Goal: Navigation & Orientation: Find specific page/section

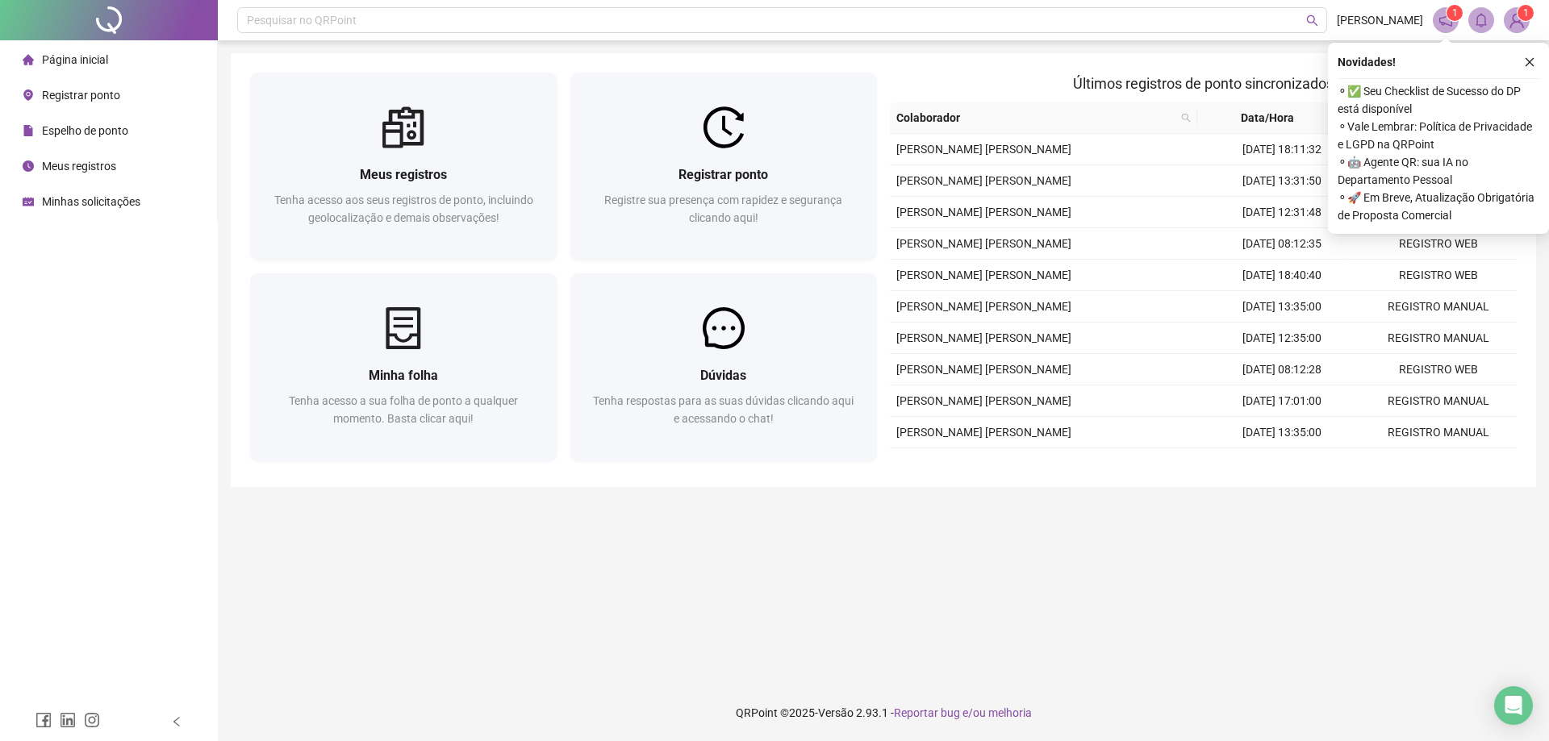
drag, startPoint x: 1534, startPoint y: 58, endPoint x: 1527, endPoint y: 48, distance: 12.1
click at [1532, 58] on icon "close" at bounding box center [1529, 61] width 11 height 11
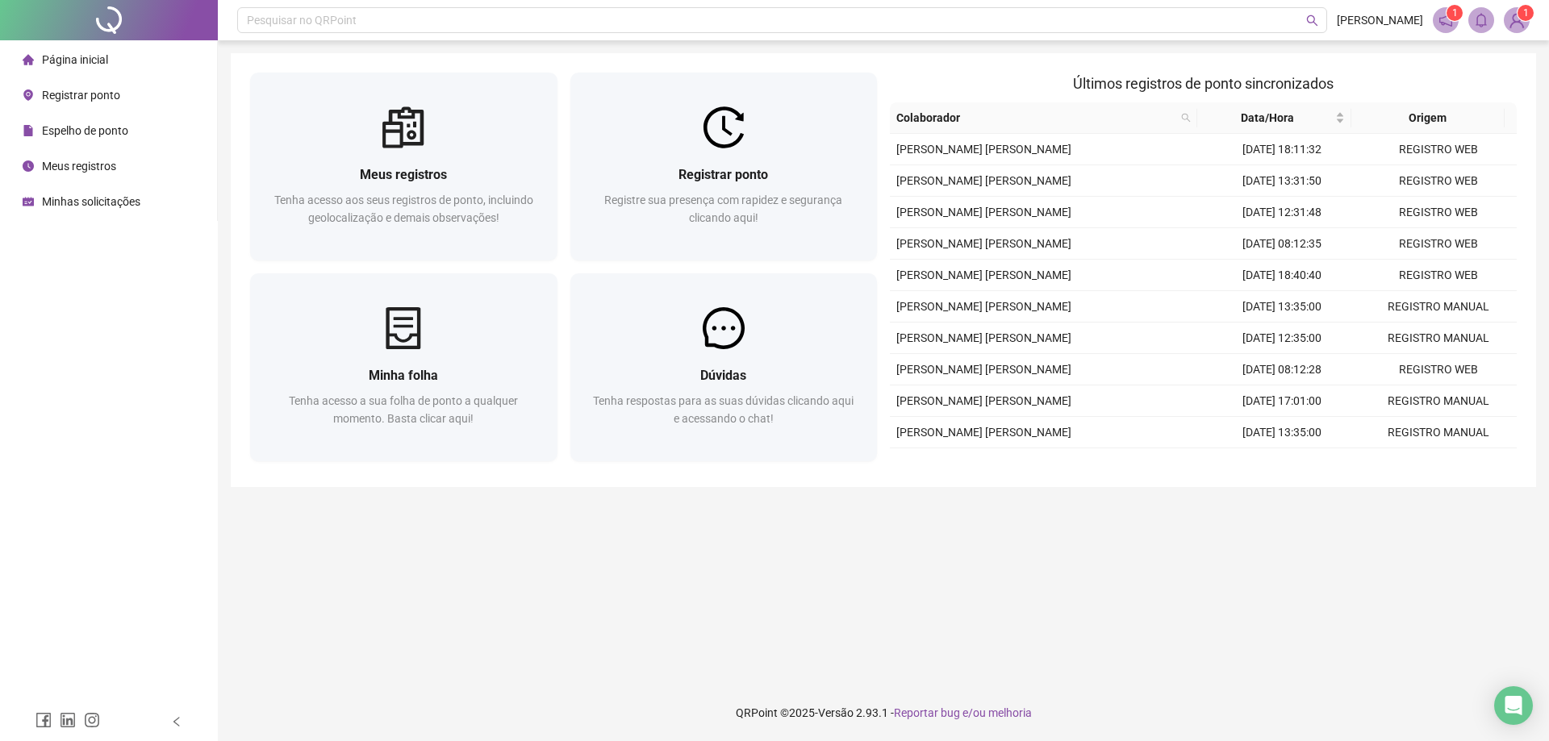
click at [1516, 11] on img at bounding box center [1516, 20] width 24 height 24
click at [1436, 23] on span at bounding box center [1446, 20] width 26 height 26
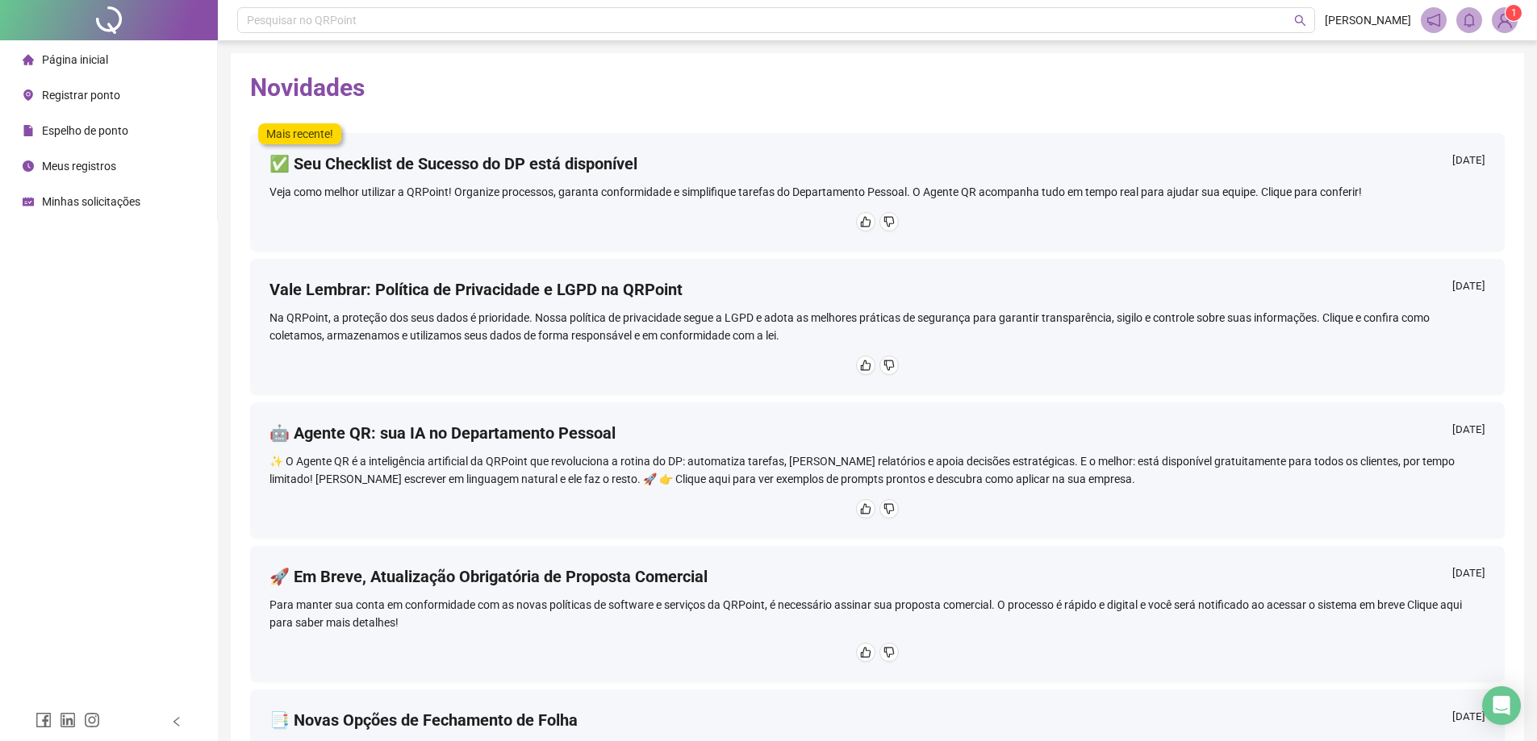
click at [103, 60] on span "Página inicial" at bounding box center [75, 59] width 66 height 13
